Goal: Task Accomplishment & Management: Manage account settings

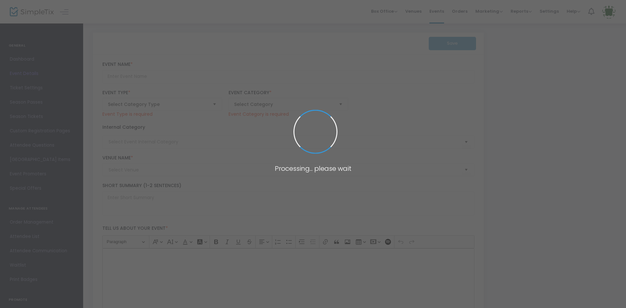
type input "Amazing 5K for a Cause"
type textarea "Amazing Explorers Academy is hosting an Amazing 5k run/walk that will be benefi…"
checkbox input "true"
type input "Register Now"
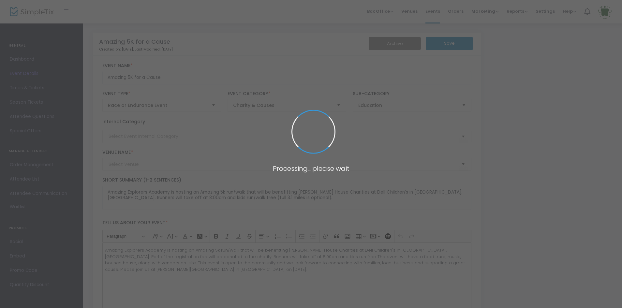
type input "[PERSON_NAME][GEOGRAPHIC_DATA]"
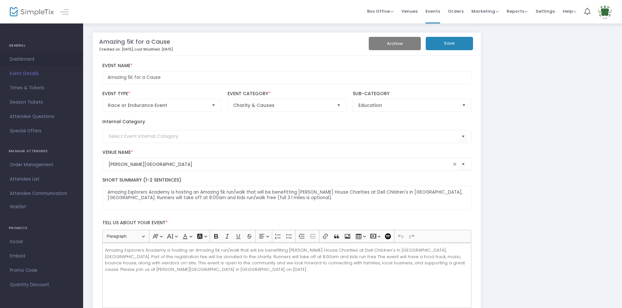
click at [23, 60] on span "Dashboard" at bounding box center [42, 59] width 64 height 8
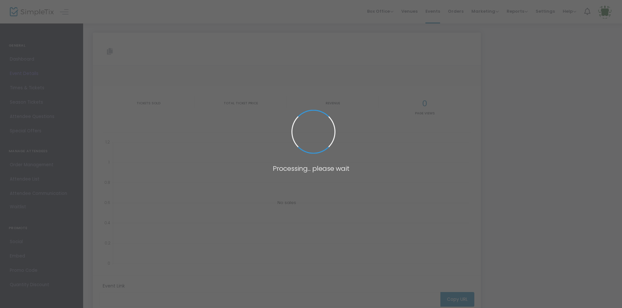
type input "[URL][DOMAIN_NAME]"
